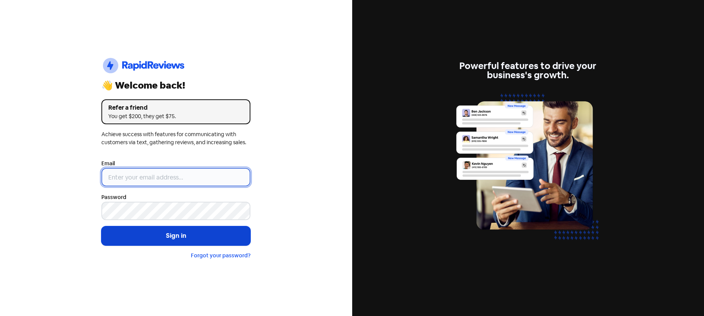
type input "[EMAIL_ADDRESS][DOMAIN_NAME]"
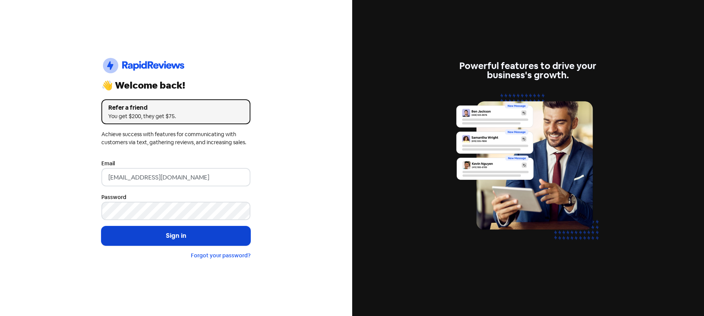
click at [138, 237] on button "Sign in" at bounding box center [175, 236] width 149 height 19
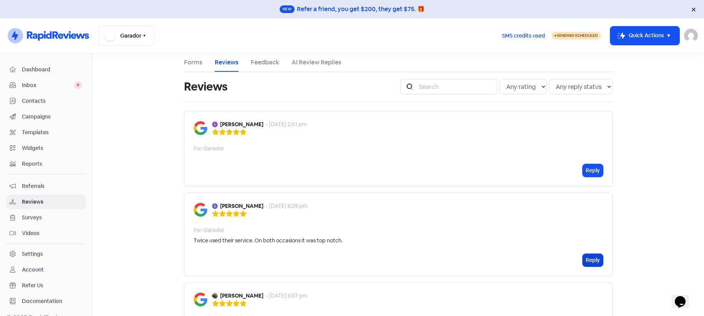
click at [587, 258] on button "Reply" at bounding box center [593, 260] width 20 height 13
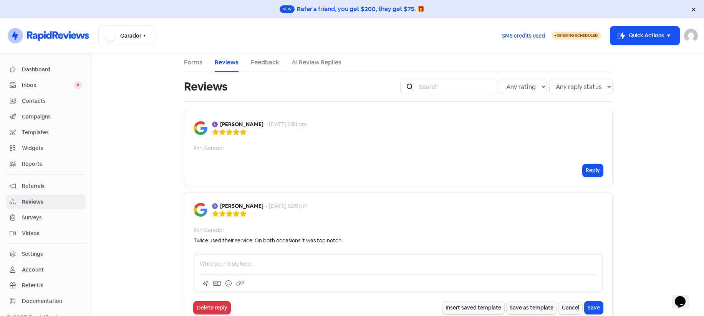
drag, startPoint x: 256, startPoint y: 204, endPoint x: 217, endPoint y: 205, distance: 38.8
click at [217, 205] on div "Stewart Harrex - 6 Aug 2025, 6:29 pm" at bounding box center [260, 206] width 96 height 8
copy b "[PERSON_NAME]"
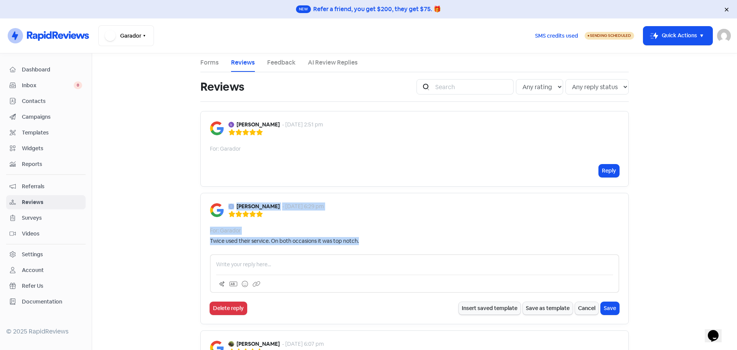
drag, startPoint x: 378, startPoint y: 243, endPoint x: 225, endPoint y: 205, distance: 157.2
click at [225, 205] on div "Stewart Harrex - 6 Aug 2025, 6:29 pm For: Garador Twice used their service. On …" at bounding box center [415, 258] width 429 height 131
copy div "Stewart Harrex - 6 Aug 2025, 6:29 pm For: Garador Twice used their service. On …"
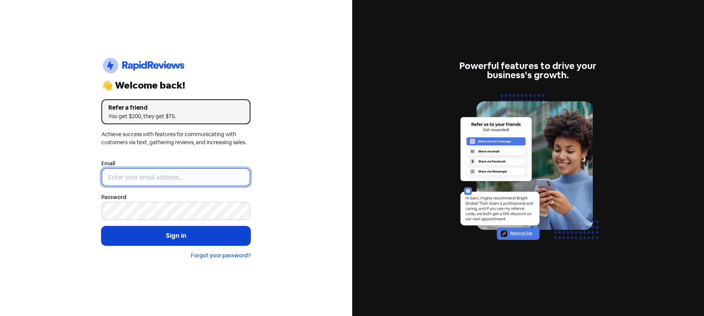
type input "[EMAIL_ADDRESS][DOMAIN_NAME]"
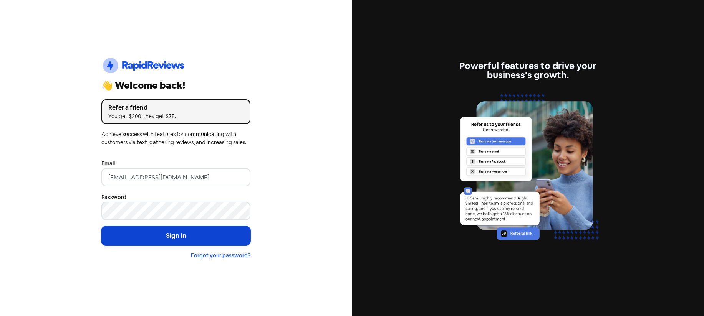
click at [188, 238] on button "Sign in" at bounding box center [175, 236] width 149 height 19
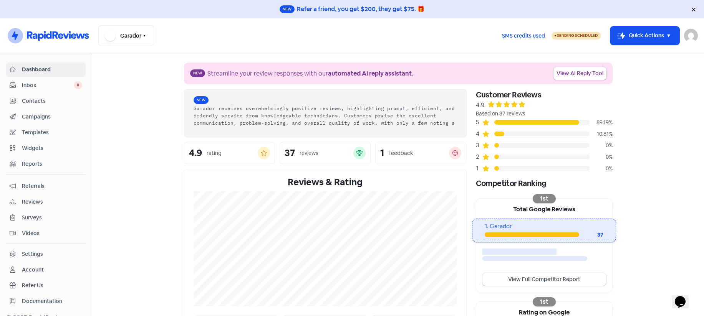
click at [31, 199] on span "Reviews" at bounding box center [52, 202] width 60 height 8
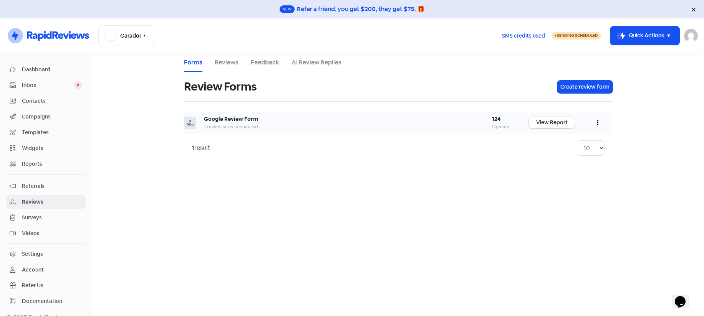
click at [209, 119] on b "Google Review Form" at bounding box center [231, 119] width 54 height 7
click at [193, 124] on icon at bounding box center [190, 122] width 7 height 7
click at [222, 68] on li "Reviews" at bounding box center [227, 62] width 24 height 18
click at [225, 63] on link "Reviews" at bounding box center [227, 62] width 24 height 9
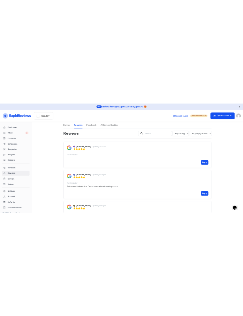
scroll to position [38, 0]
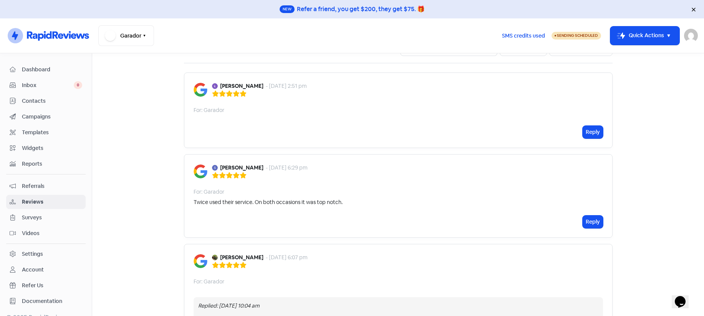
click at [328, 184] on div "[PERSON_NAME] Harrex - [DATE] 6:29 pm For: Garador Twice used their service. On…" at bounding box center [398, 196] width 429 height 84
click at [330, 204] on div "Twice used their service. On both occasions it was top notch." at bounding box center [268, 203] width 149 height 8
click at [588, 220] on button "Reply" at bounding box center [593, 222] width 20 height 13
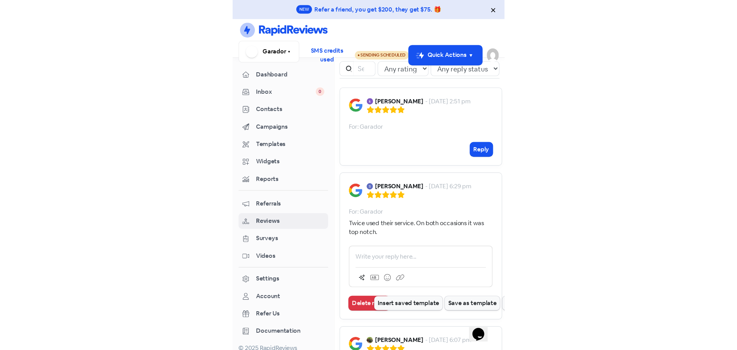
scroll to position [56, 0]
